Goal: Task Accomplishment & Management: Complete application form

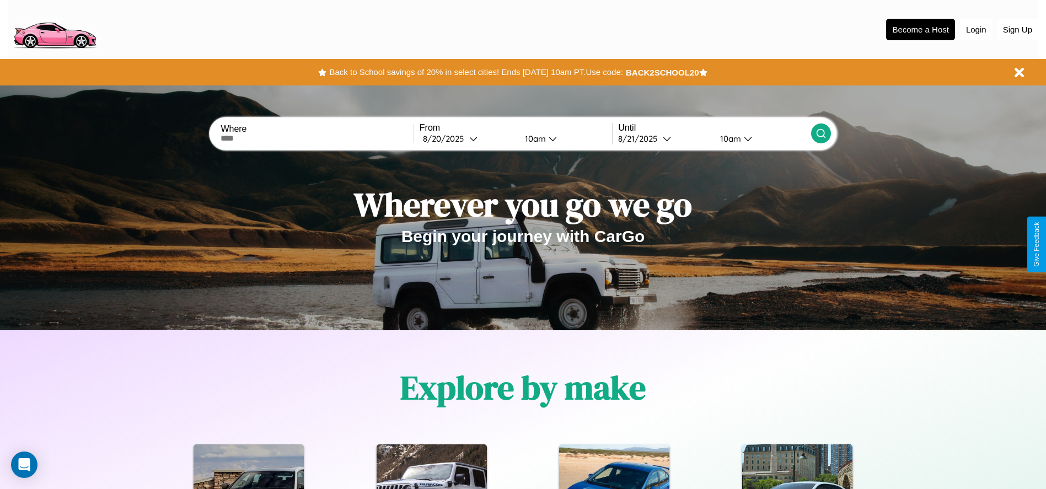
scroll to position [229, 0]
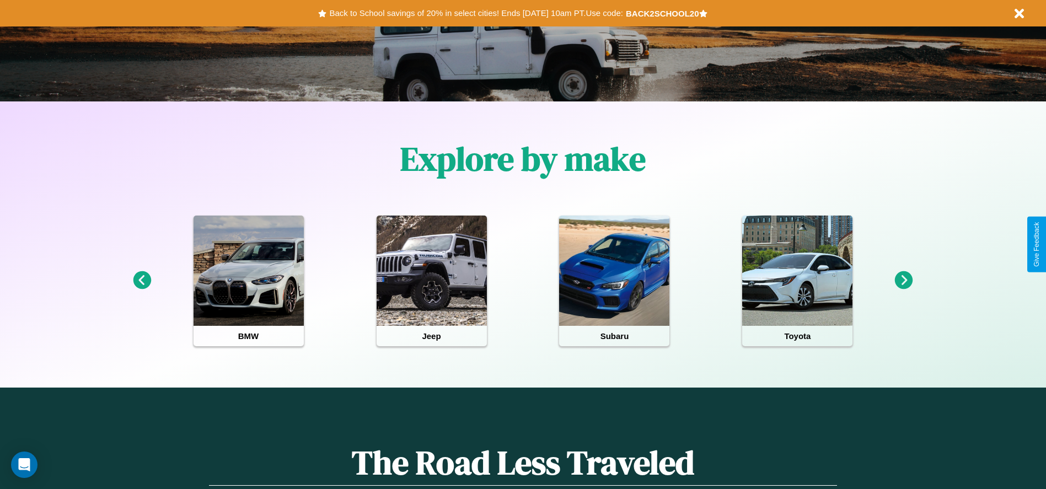
click at [904, 281] on icon at bounding box center [904, 280] width 18 height 18
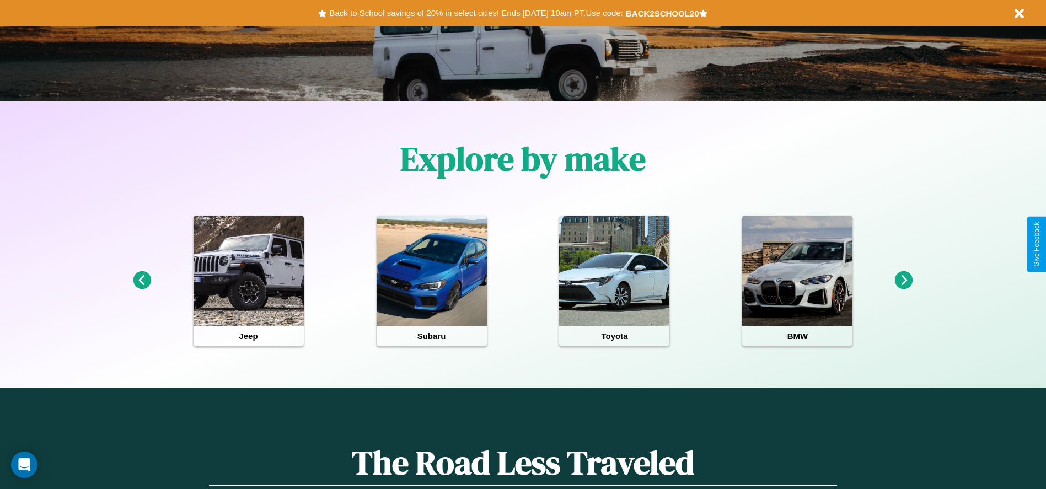
click at [904, 281] on icon at bounding box center [904, 280] width 18 height 18
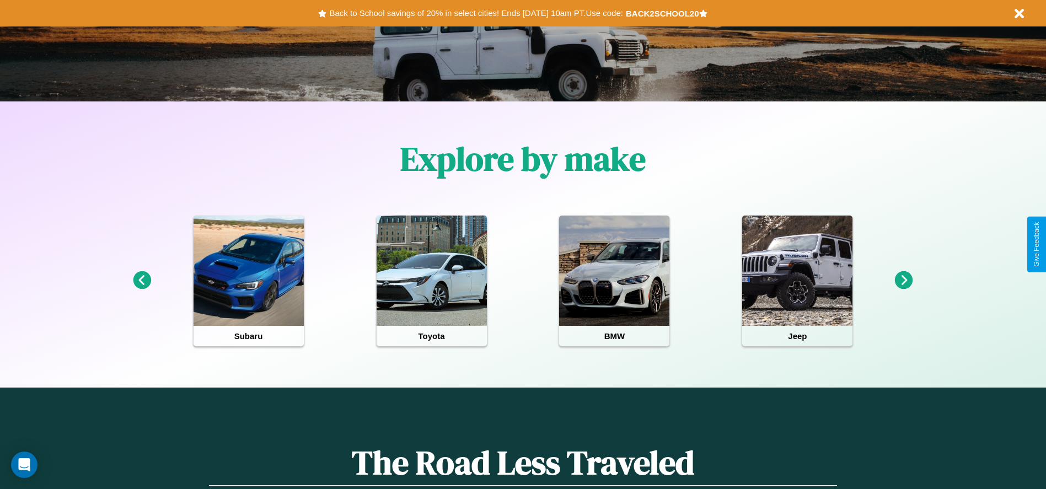
click at [904, 281] on icon at bounding box center [904, 280] width 18 height 18
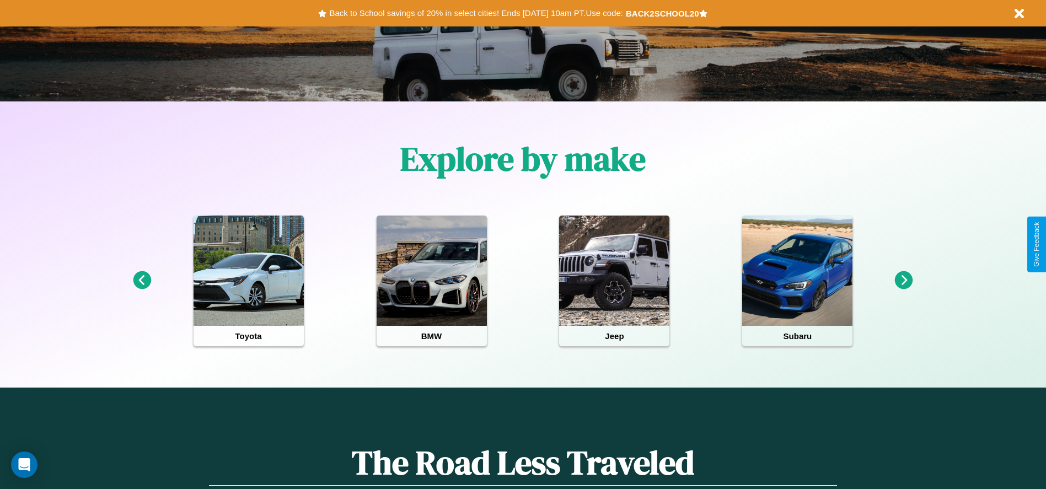
click at [904, 281] on icon at bounding box center [904, 280] width 18 height 18
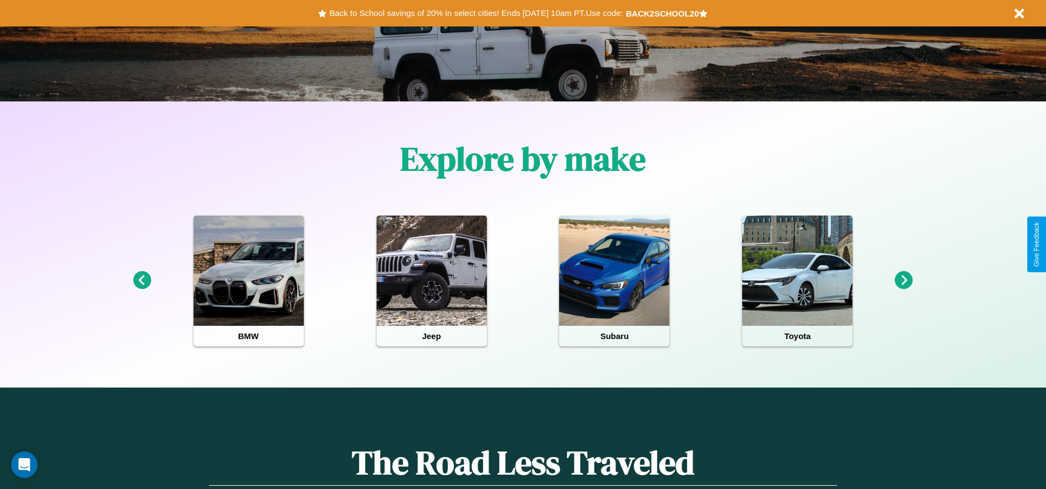
click at [904, 281] on icon at bounding box center [904, 280] width 18 height 18
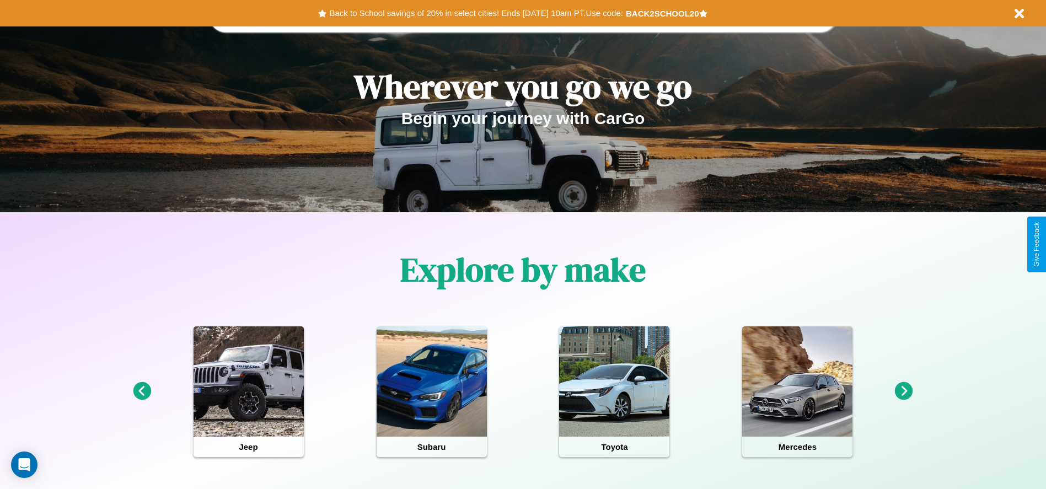
scroll to position [0, 0]
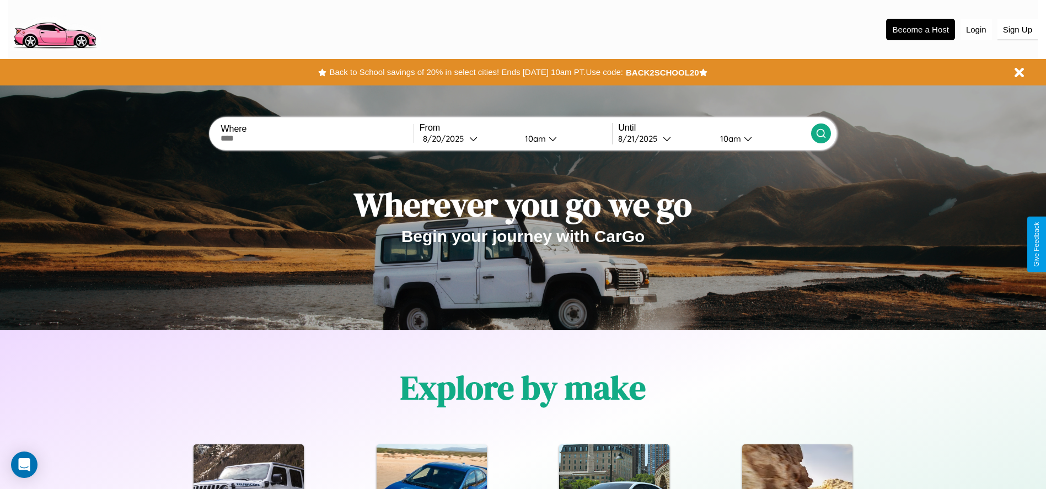
click at [1017, 29] on button "Sign Up" at bounding box center [1017, 29] width 40 height 21
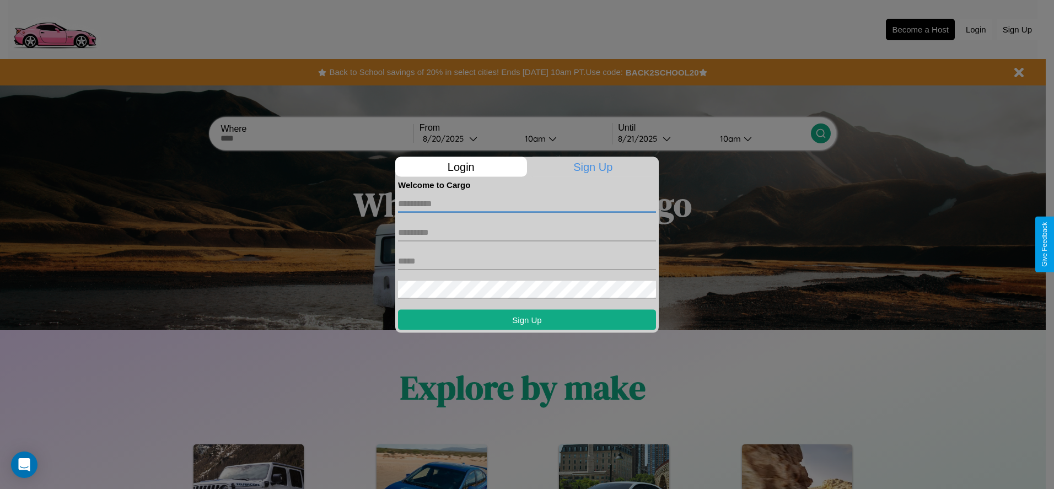
click at [527, 203] on input "text" at bounding box center [527, 204] width 258 height 18
type input "****"
click at [527, 232] on input "text" at bounding box center [527, 232] width 258 height 18
type input "******"
click at [527, 261] on input "text" at bounding box center [527, 261] width 258 height 18
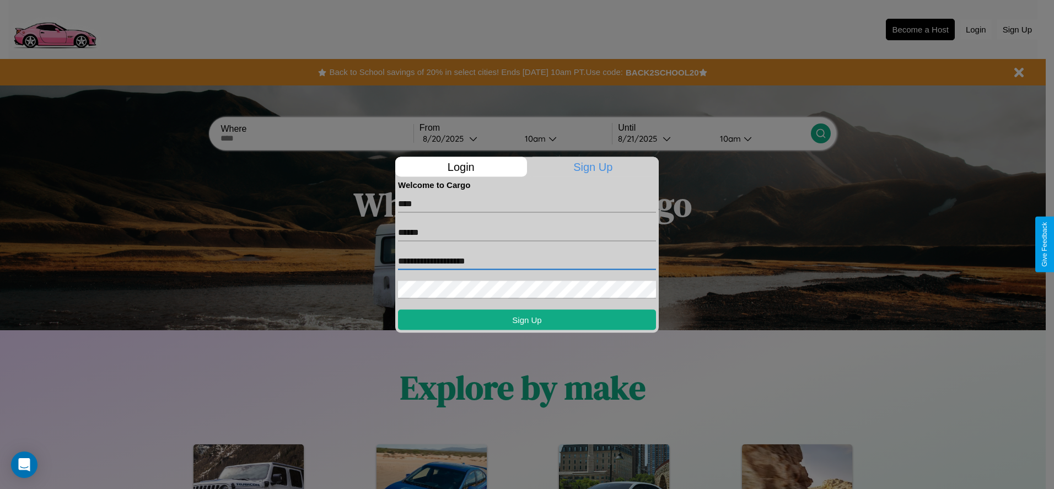
type input "**********"
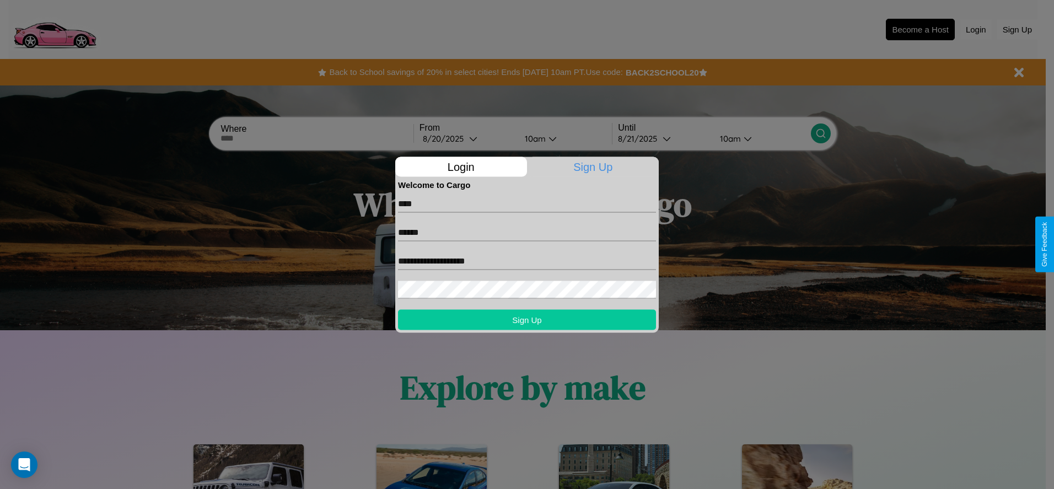
click at [527, 319] on button "Sign Up" at bounding box center [527, 319] width 258 height 20
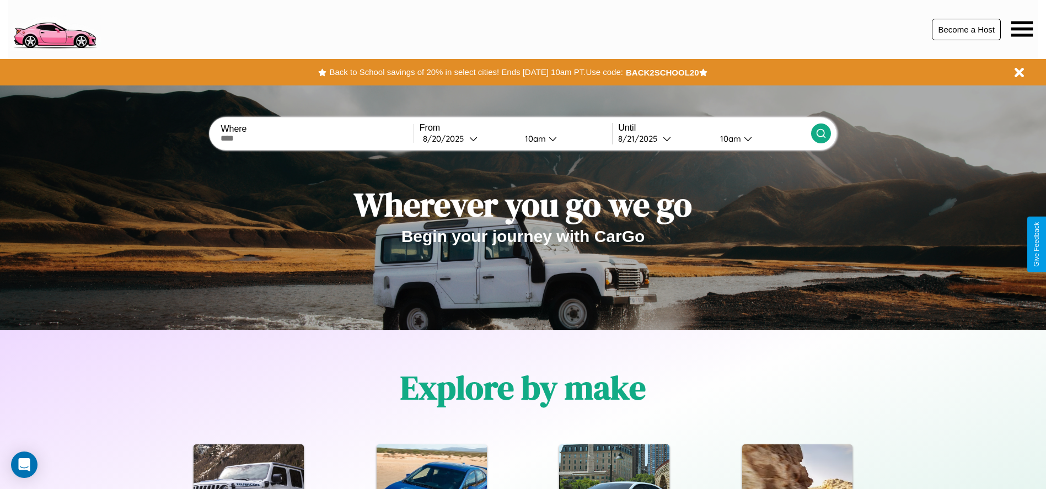
click at [966, 29] on button "Become a Host" at bounding box center [966, 29] width 69 height 21
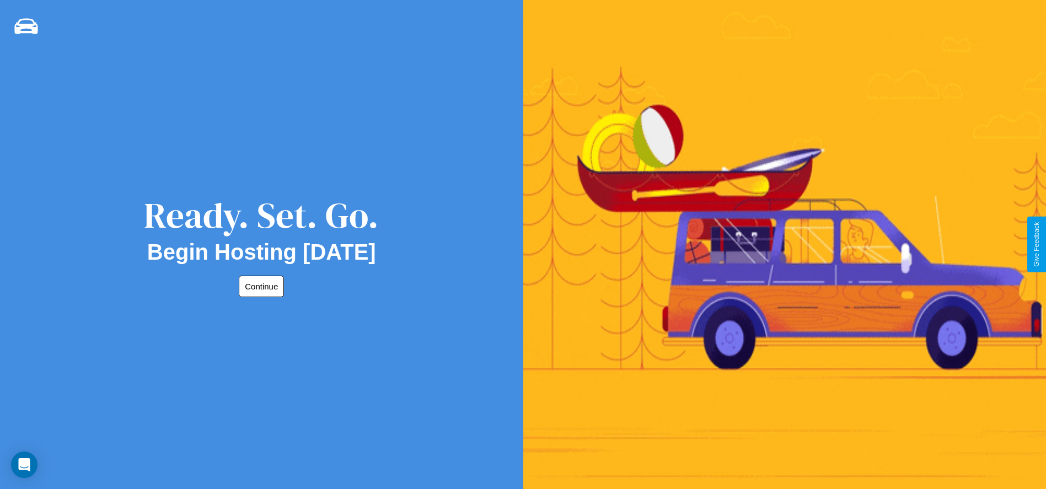
click at [259, 286] on button "Continue" at bounding box center [261, 286] width 45 height 21
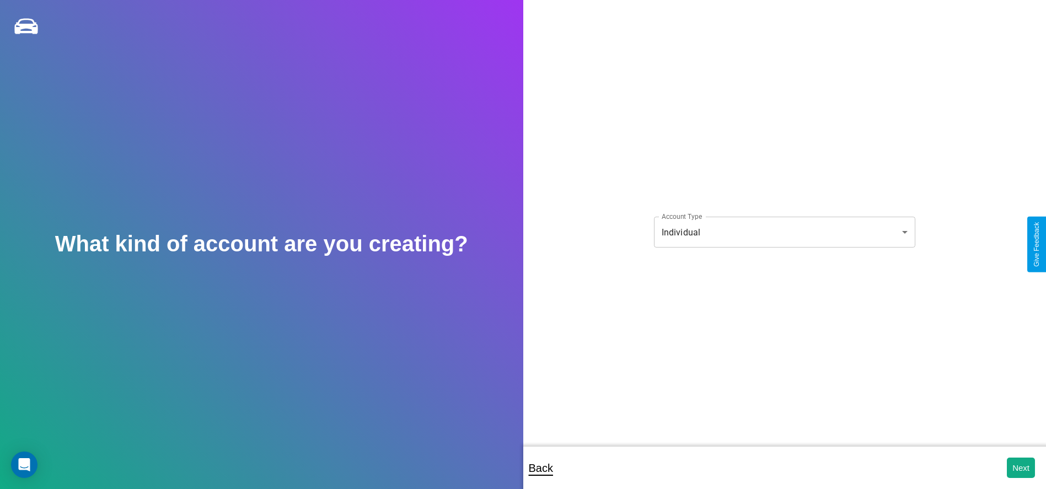
click at [784, 232] on body "**********" at bounding box center [523, 252] width 1046 height 504
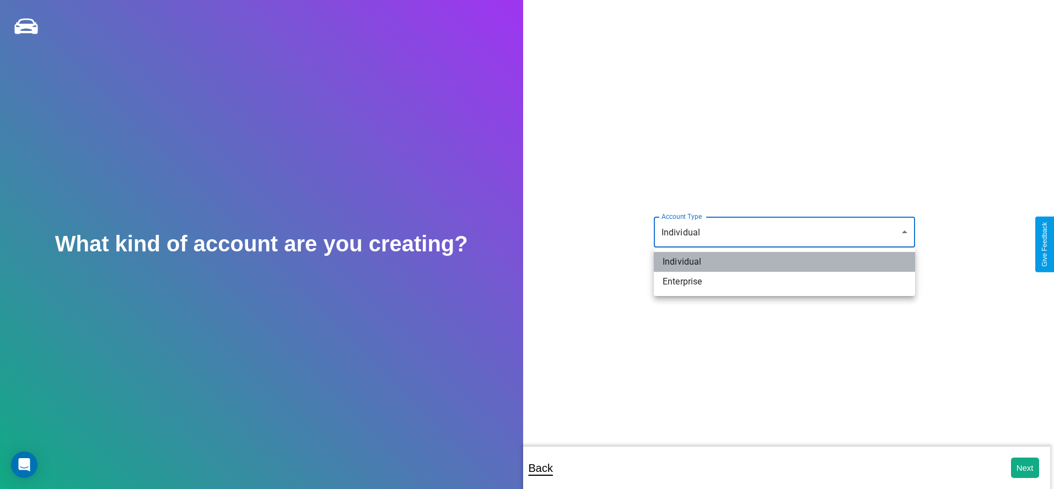
click at [784, 262] on li "Individual" at bounding box center [784, 262] width 261 height 20
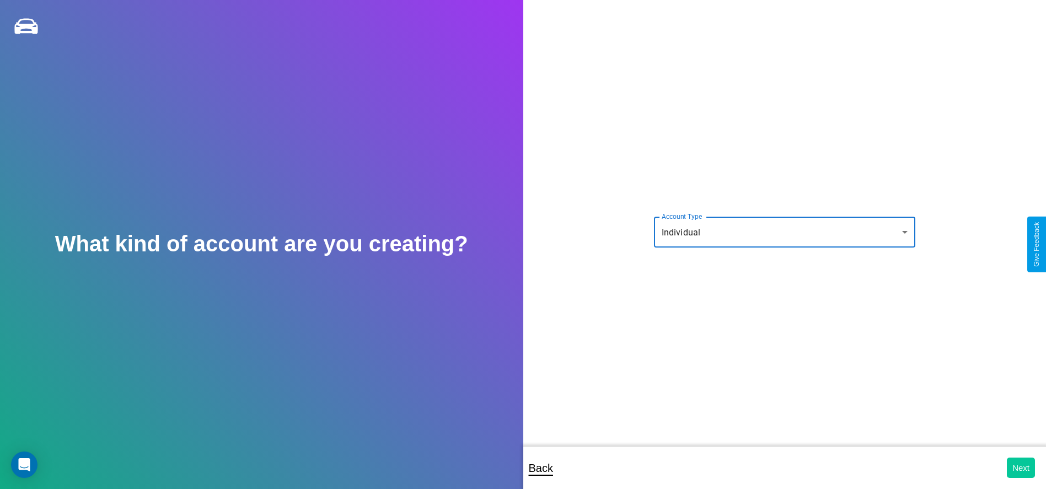
click at [1020, 467] on button "Next" at bounding box center [1021, 468] width 28 height 20
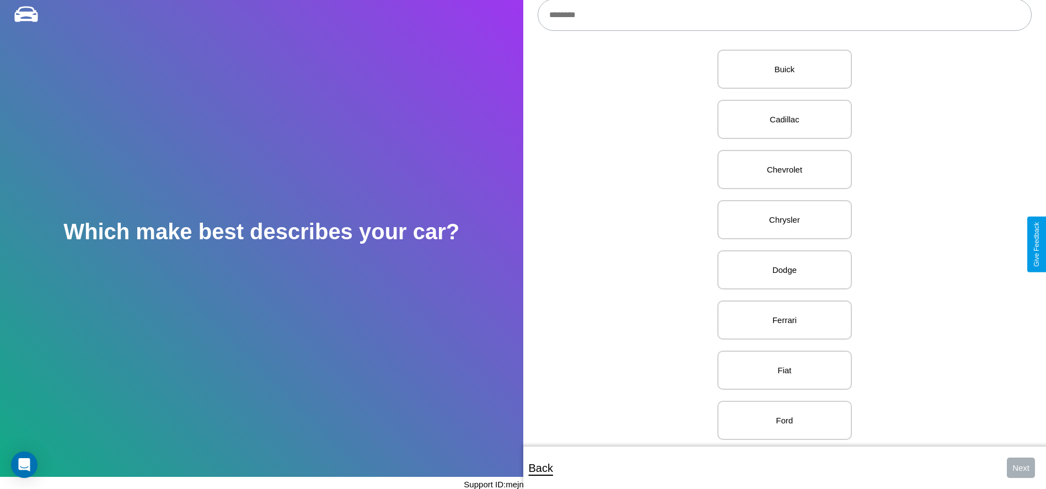
scroll to position [536, 0]
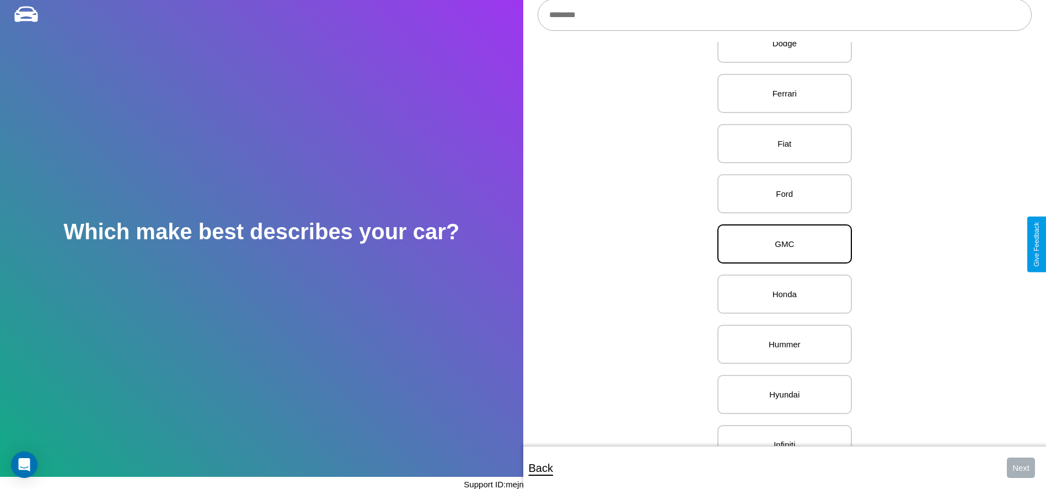
click at [780, 244] on p "GMC" at bounding box center [784, 243] width 110 height 15
click at [1020, 467] on button "Next" at bounding box center [1021, 468] width 28 height 20
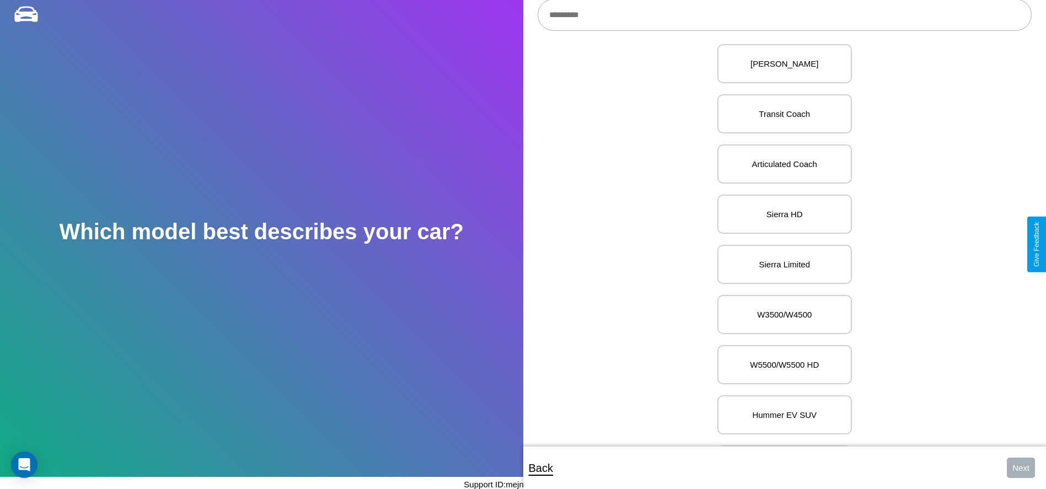
scroll to position [3947, 0]
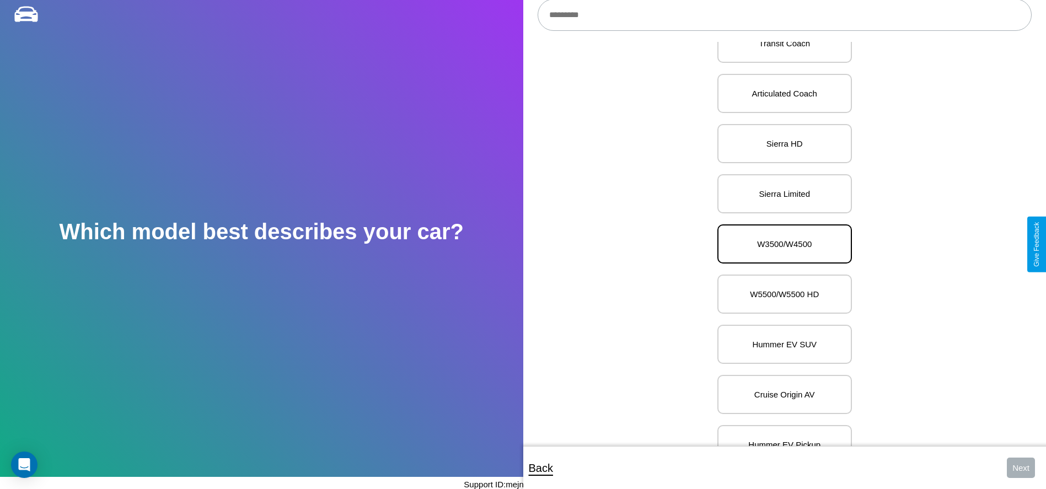
click at [780, 244] on p "W3500/W4500" at bounding box center [784, 243] width 110 height 15
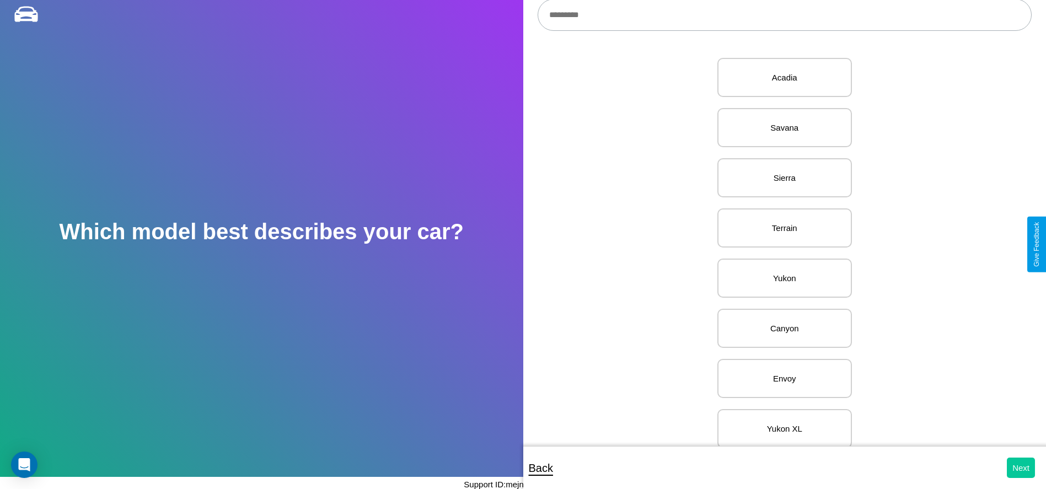
click at [1020, 467] on button "Next" at bounding box center [1021, 468] width 28 height 20
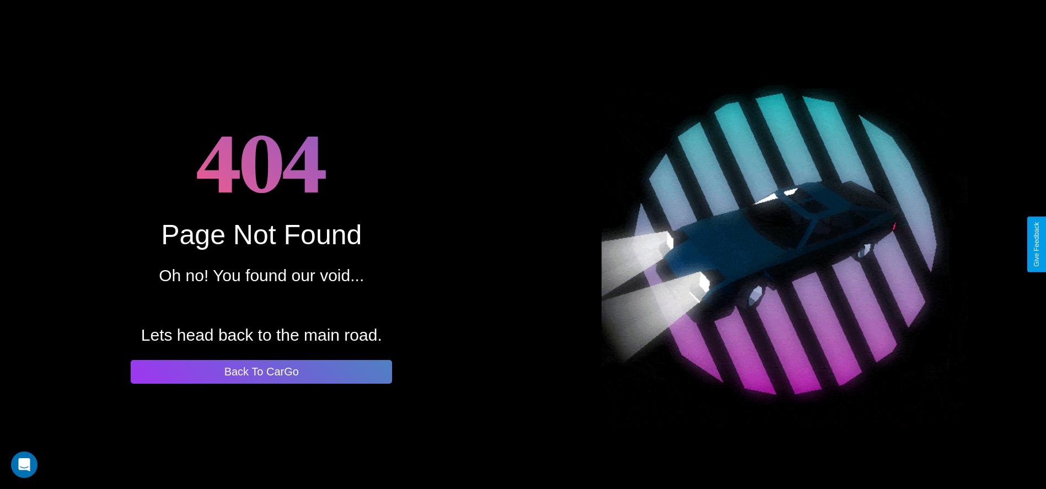
click at [261, 372] on button "Back To CarGo" at bounding box center [261, 372] width 261 height 24
